Goal: Use online tool/utility: Use online tool/utility

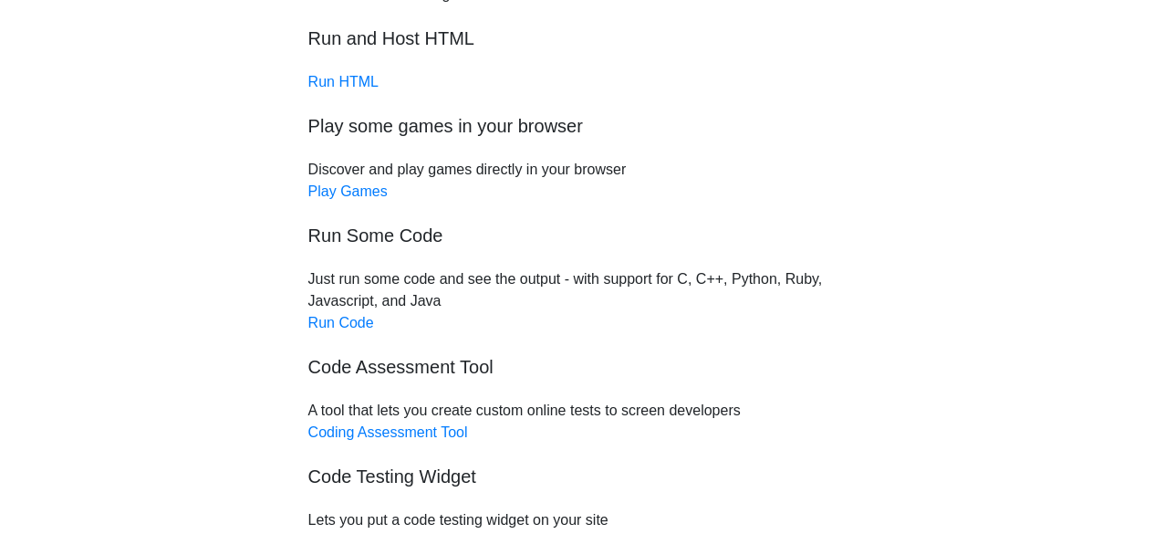
scroll to position [182, 0]
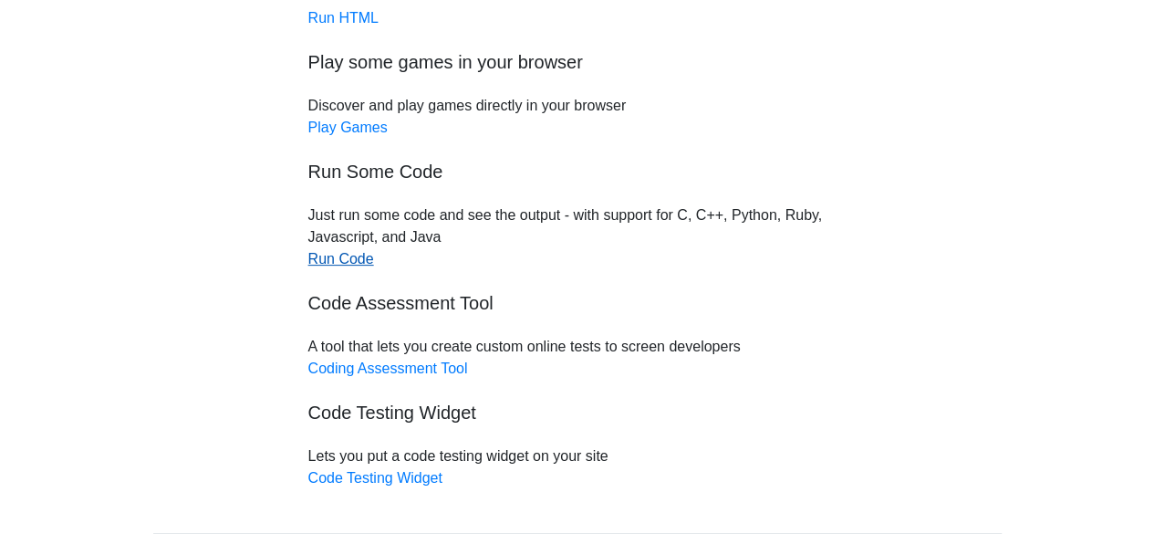
click at [339, 260] on link "Run Code" at bounding box center [341, 259] width 66 height 16
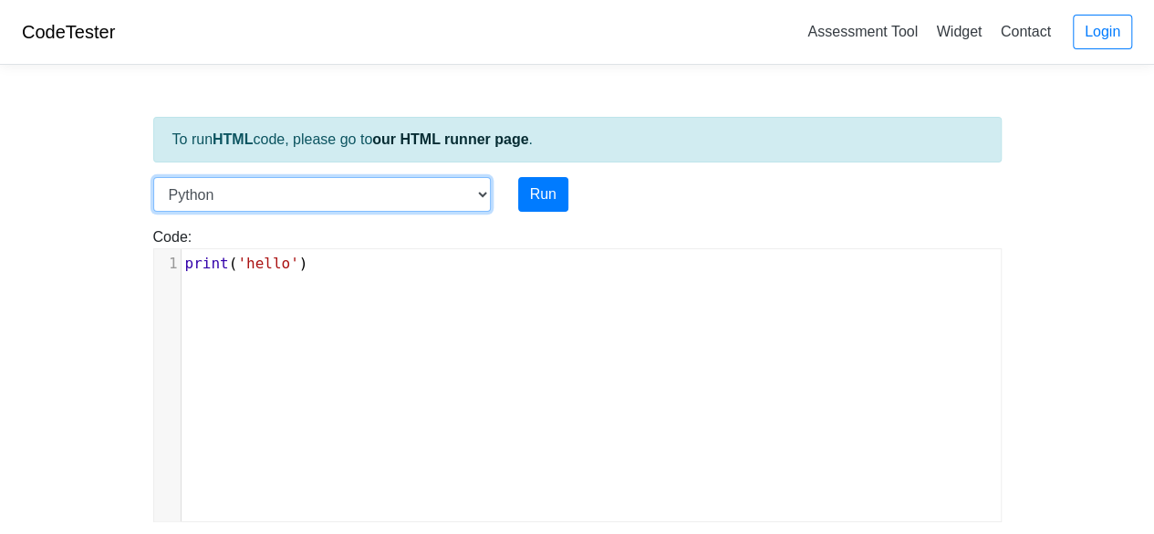
click at [358, 193] on select "C C++ Go Java Javascript Python Ruby" at bounding box center [322, 194] width 338 height 35
select select "c"
click at [153, 177] on select "C C++ Go Java Javascript Python Ruby" at bounding box center [322, 194] width 338 height 35
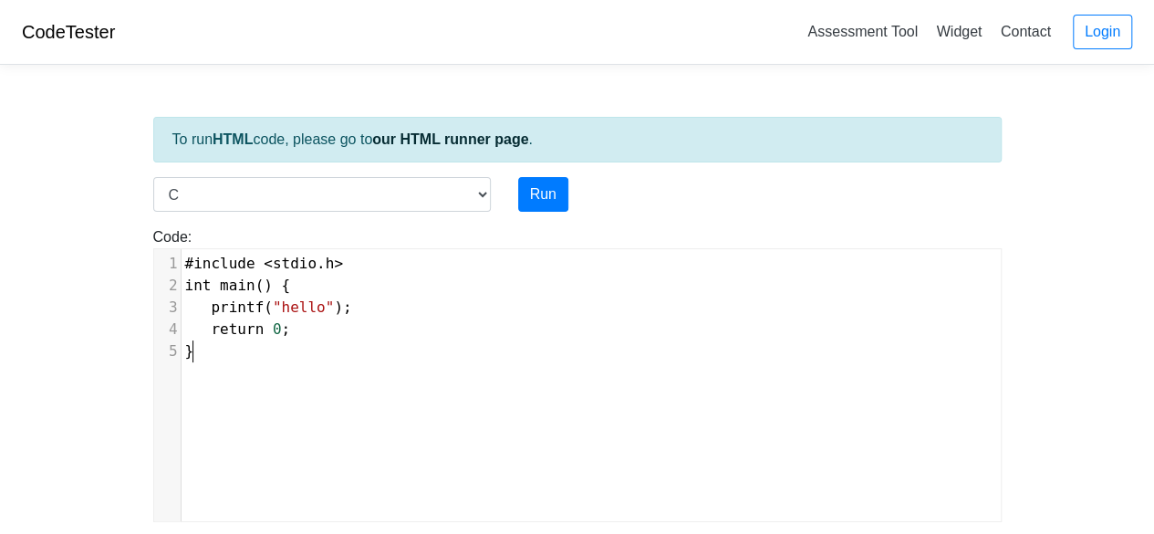
scroll to position [7, 0]
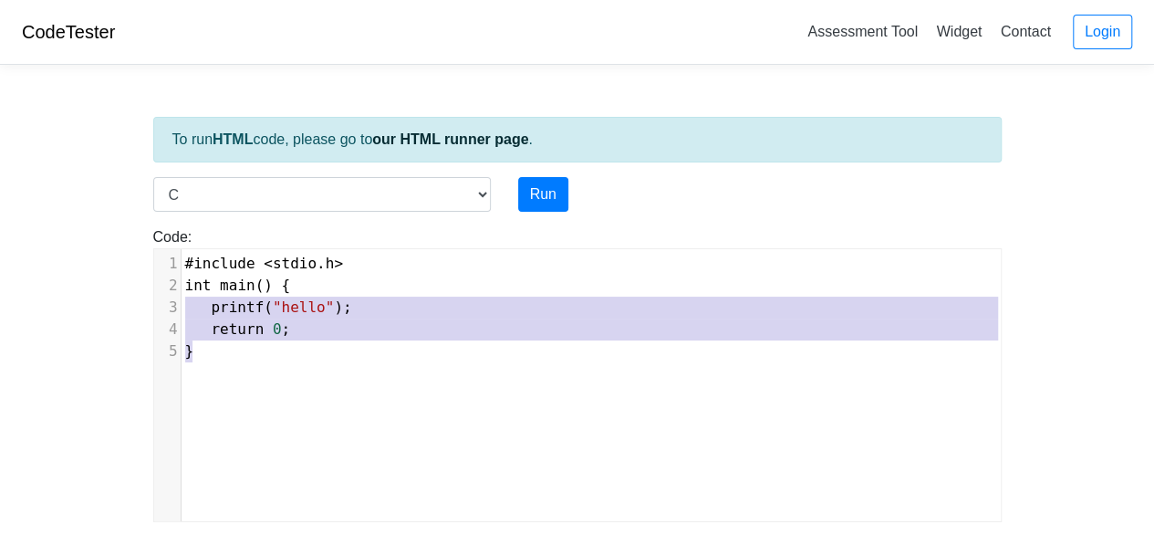
type textarea "#include <stdio.h> int main() { printf("hello"); return 0; }"
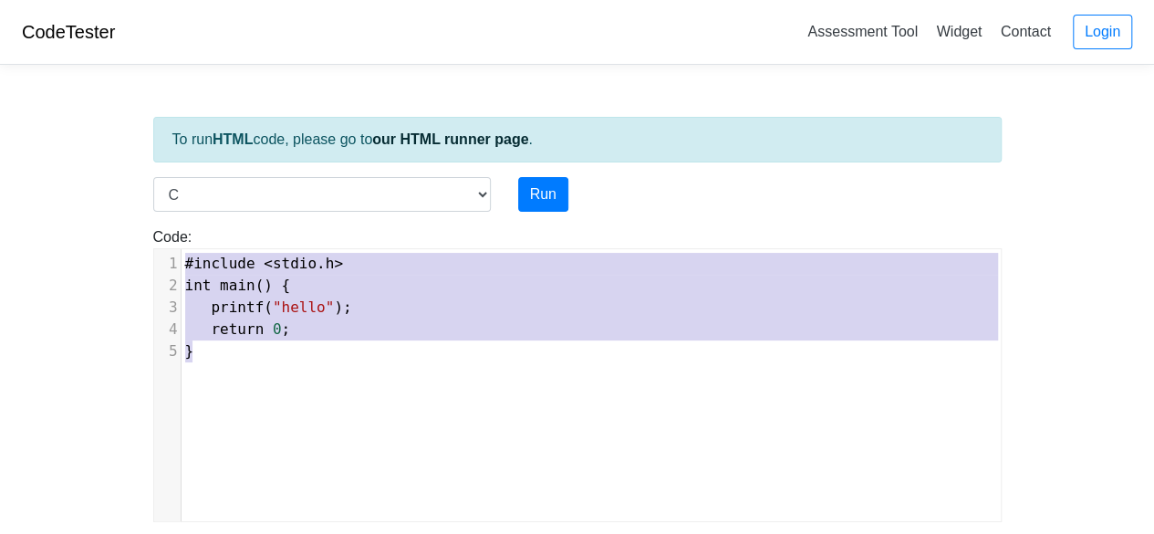
drag, startPoint x: 239, startPoint y: 351, endPoint x: 153, endPoint y: 247, distance: 134.8
click at [154, 249] on div "x 1 #include < stdio . h > 2 int main () { 3 printf ( "hello" ); 4 return 0 ; 5…" at bounding box center [591, 398] width 874 height 299
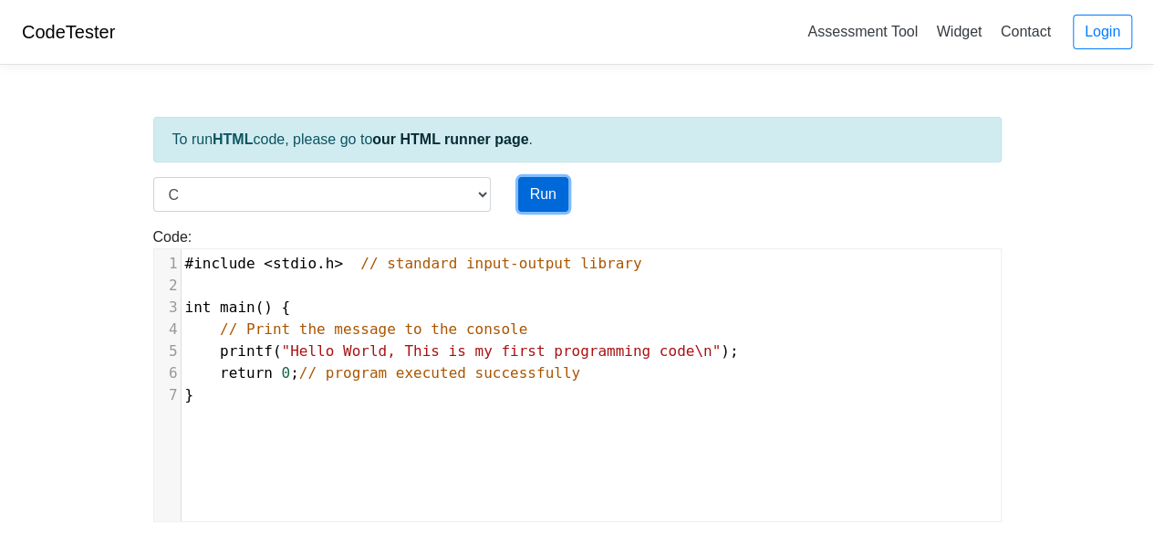
click at [540, 189] on button "Run" at bounding box center [543, 194] width 50 height 35
type input "[URL][DOMAIN_NAME]"
type textarea "Stdout: Hello World, This is my first programming code"
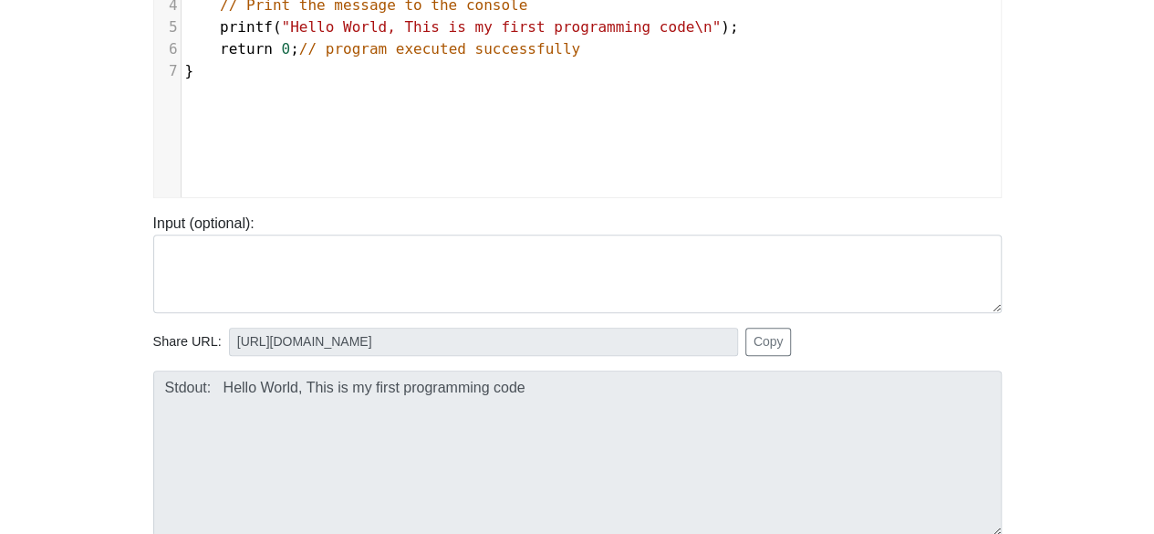
scroll to position [274, 0]
